Goal: Obtain resource: Obtain resource

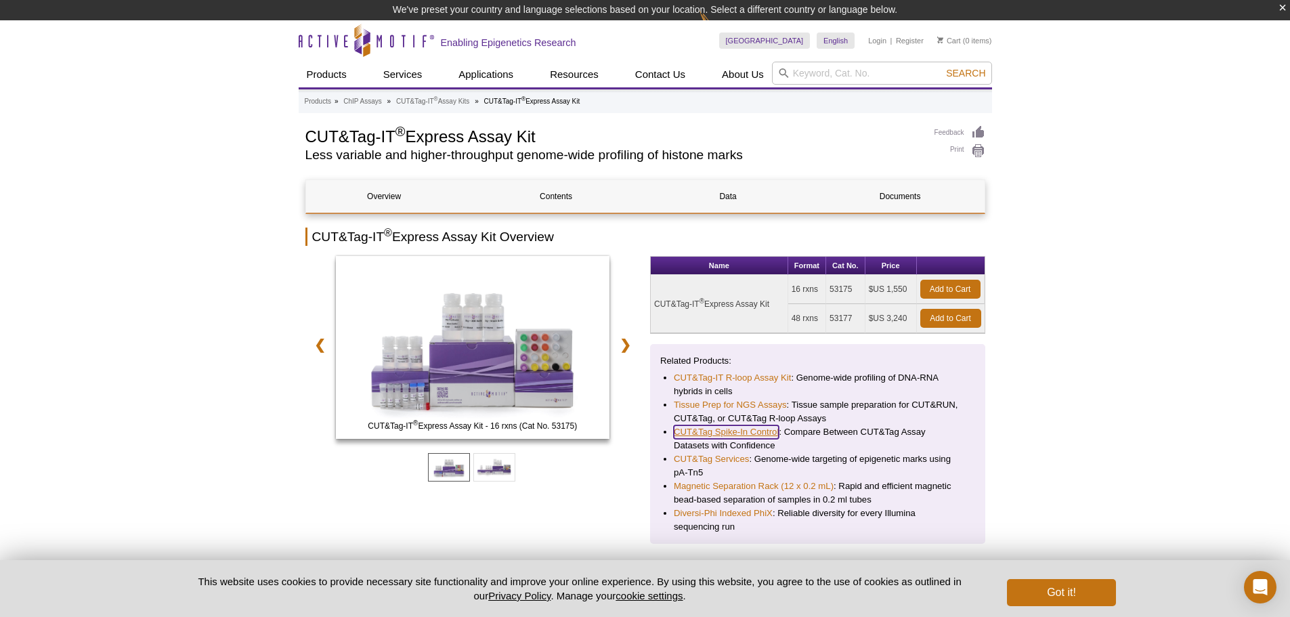
click at [751, 435] on link "CUT&Tag Spike-In Control" at bounding box center [726, 432] width 105 height 14
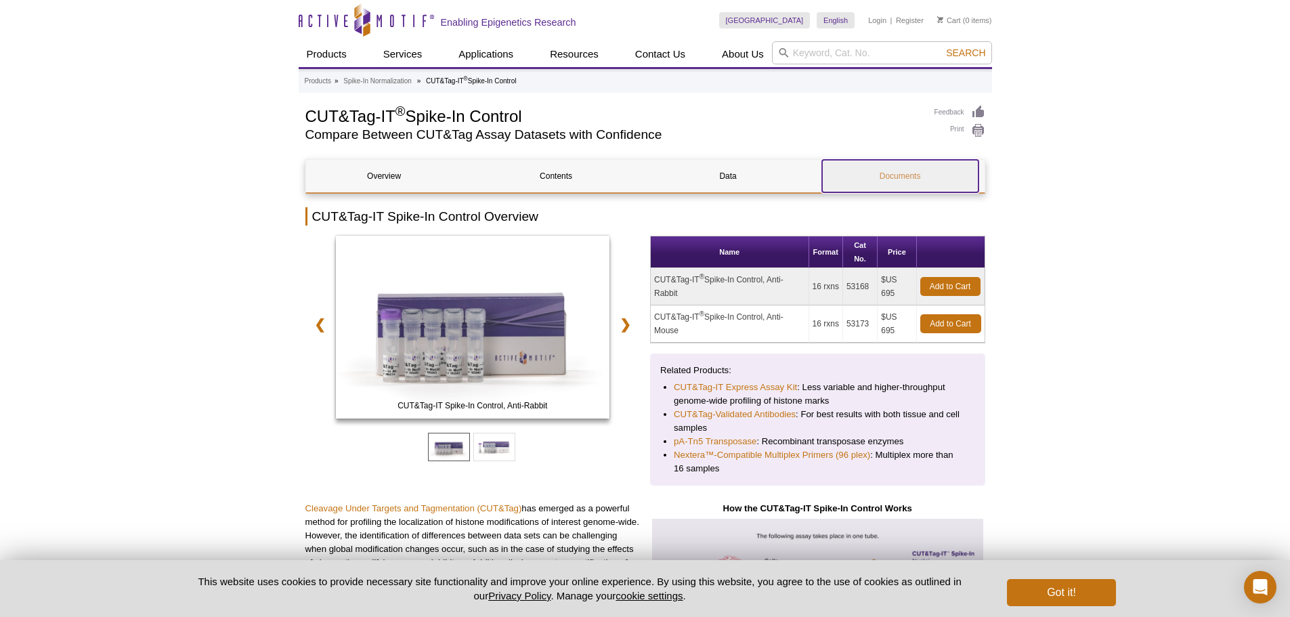
click at [902, 175] on link "Documents" at bounding box center [900, 176] width 156 height 32
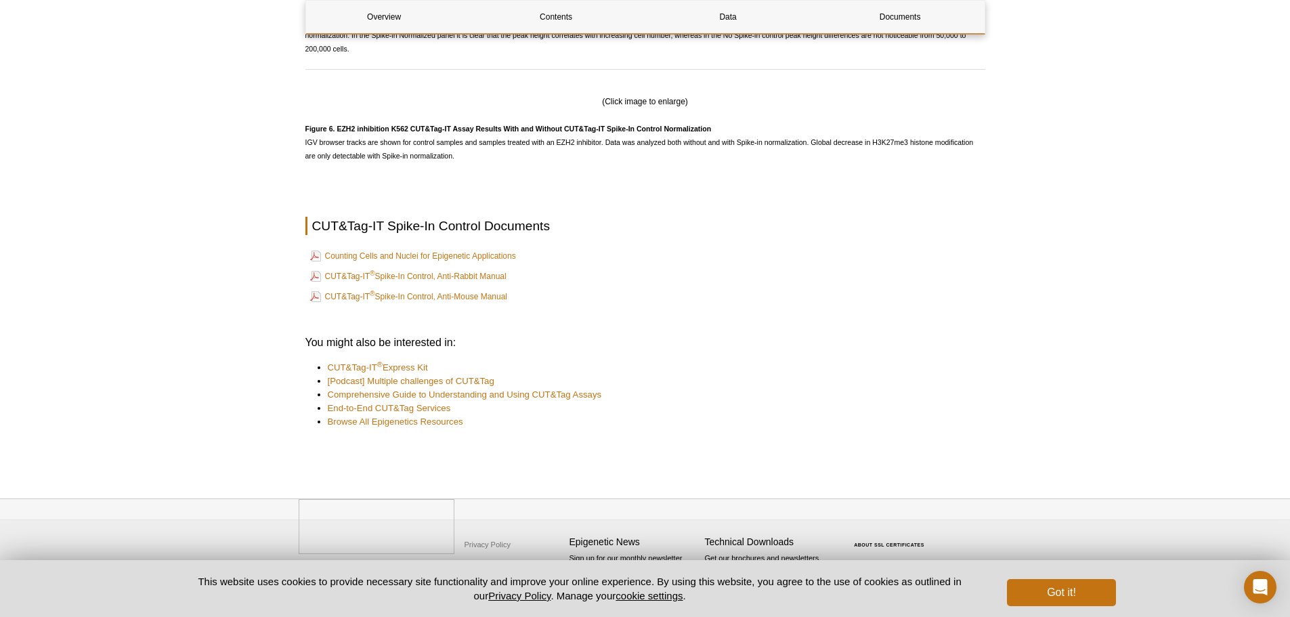
scroll to position [2071, 0]
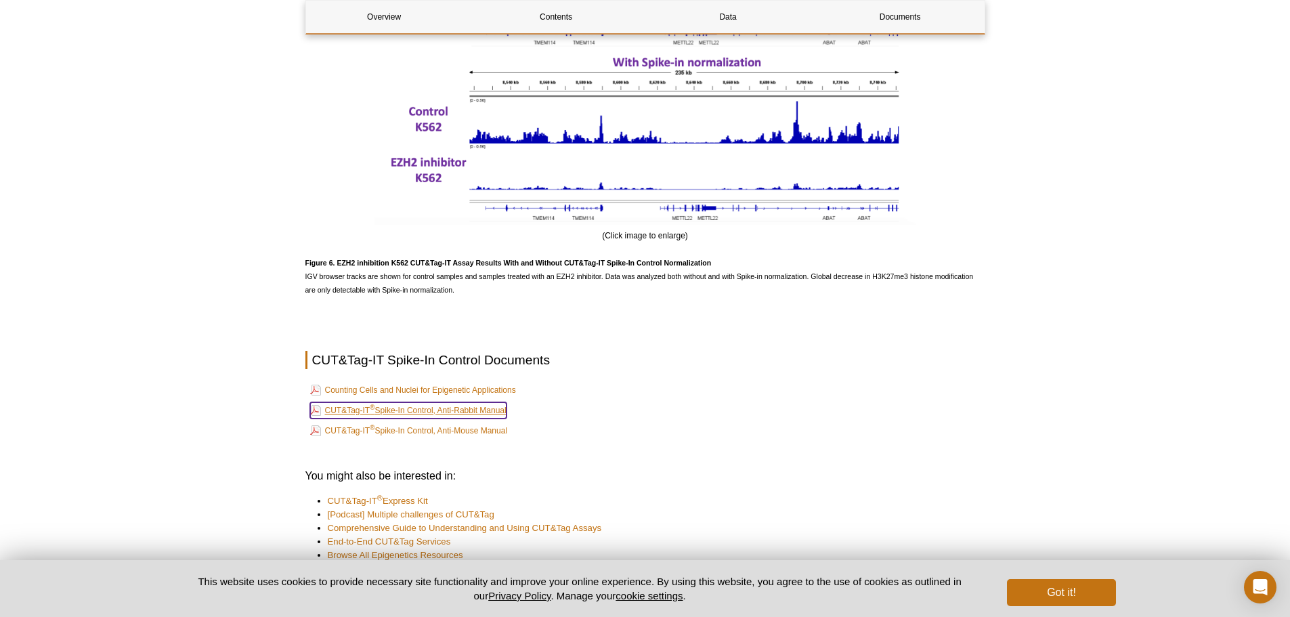
click at [476, 418] on link "CUT&Tag-IT ® Spike-In Control, Anti-Rabbit Manual" at bounding box center [408, 410] width 196 height 16
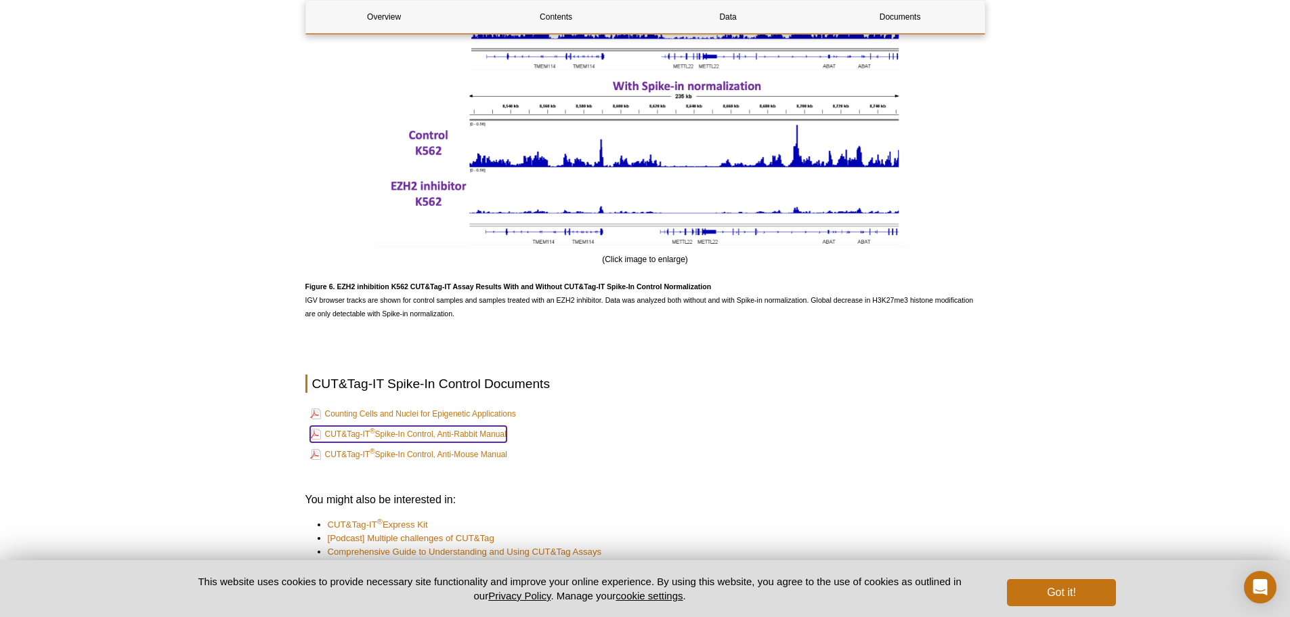
scroll to position [2389, 0]
